Goal: Task Accomplishment & Management: Complete application form

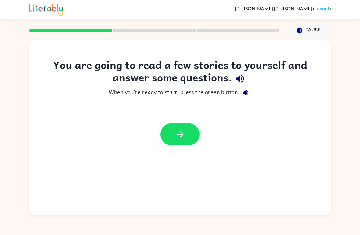
click at [174, 124] on button "button" at bounding box center [179, 134] width 39 height 22
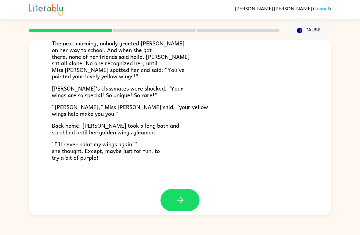
scroll to position [164, 0]
click at [186, 193] on button "button" at bounding box center [179, 200] width 39 height 22
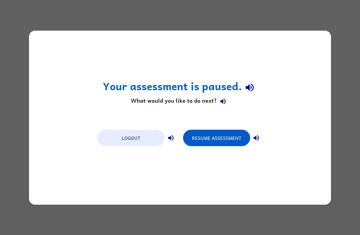
click at [233, 136] on button "Resume Assessment" at bounding box center [216, 138] width 67 height 16
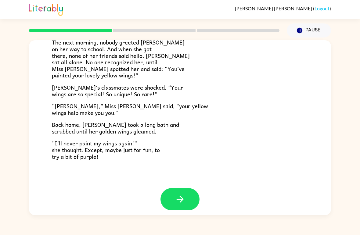
scroll to position [164, 0]
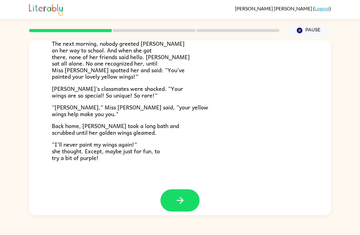
click at [191, 195] on button "button" at bounding box center [179, 200] width 39 height 22
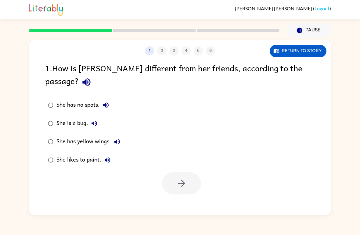
click at [77, 133] on label "She has yellow wings." at bounding box center [84, 142] width 84 height 18
click at [191, 172] on button "button" at bounding box center [181, 183] width 39 height 22
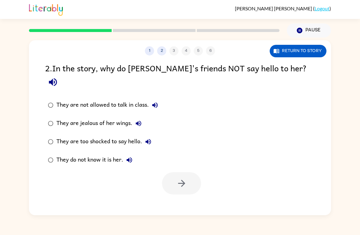
click at [77, 154] on div "They do not know it is her." at bounding box center [95, 160] width 79 height 12
click at [177, 178] on icon "button" at bounding box center [181, 183] width 11 height 11
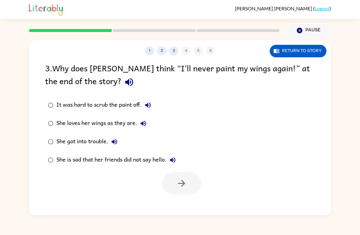
click at [68, 121] on div "She loves her wings as they are." at bounding box center [102, 123] width 93 height 12
click at [182, 191] on button "button" at bounding box center [181, 183] width 39 height 22
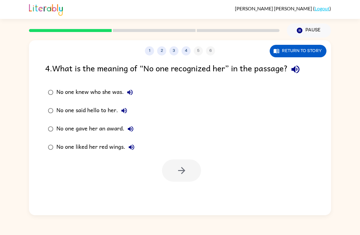
click at [70, 92] on div "No one knew who she was." at bounding box center [96, 92] width 80 height 12
click at [177, 170] on icon "button" at bounding box center [181, 170] width 11 height 11
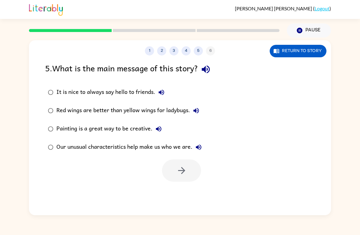
click at [86, 144] on div "Our unusual characteristics help make us who we are." at bounding box center [130, 147] width 148 height 12
click at [186, 172] on icon "button" at bounding box center [181, 170] width 11 height 11
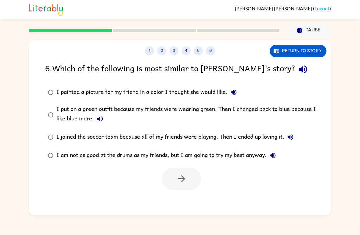
click at [73, 108] on div "I put on a green outfit because my friends were wearing green. Then I changed b…" at bounding box center [189, 115] width 266 height 20
click at [174, 181] on button "button" at bounding box center [181, 179] width 39 height 22
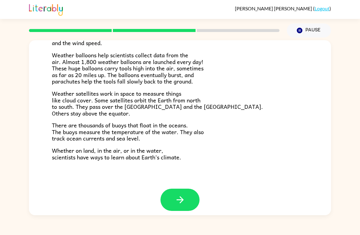
scroll to position [164, 0]
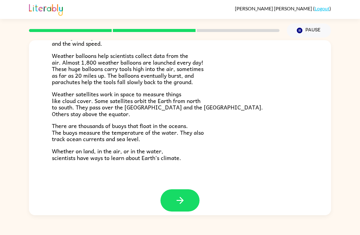
click at [181, 198] on icon "button" at bounding box center [180, 200] width 11 height 11
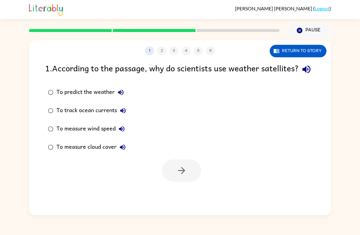
click at [108, 135] on div "To measure wind speed" at bounding box center [91, 129] width 71 height 12
click at [184, 176] on icon "button" at bounding box center [181, 170] width 11 height 11
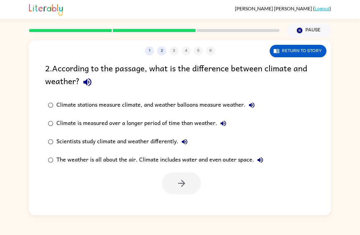
click at [223, 106] on div "Climate stations measure climate, and weather balloons measure weather." at bounding box center [156, 105] width 201 height 12
click at [194, 181] on button "button" at bounding box center [181, 183] width 39 height 22
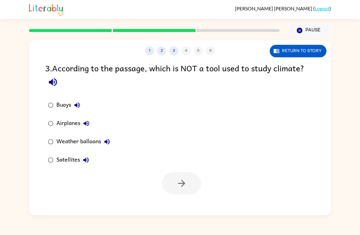
click at [76, 119] on div "Airplanes" at bounding box center [74, 123] width 36 height 12
click at [185, 179] on icon "button" at bounding box center [181, 183] width 11 height 11
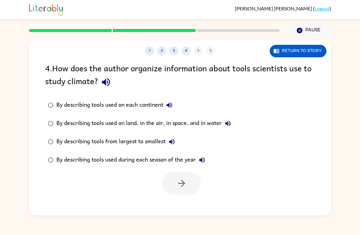
click at [87, 122] on div "By describing tools used on land, in the air, in space, and in water" at bounding box center [144, 123] width 177 height 12
click at [185, 185] on icon "button" at bounding box center [181, 183] width 11 height 11
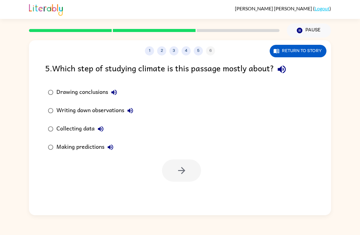
click at [73, 124] on div "Collecting data" at bounding box center [81, 129] width 50 height 12
click at [182, 175] on icon "button" at bounding box center [181, 170] width 11 height 11
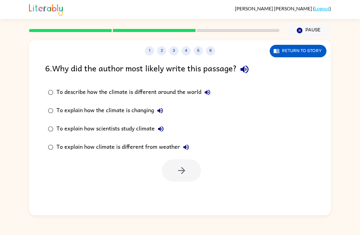
click at [64, 122] on label "To explain how scientists study climate" at bounding box center [129, 129] width 175 height 18
click at [174, 180] on button "button" at bounding box center [181, 170] width 39 height 22
